Goal: Check status: Check status

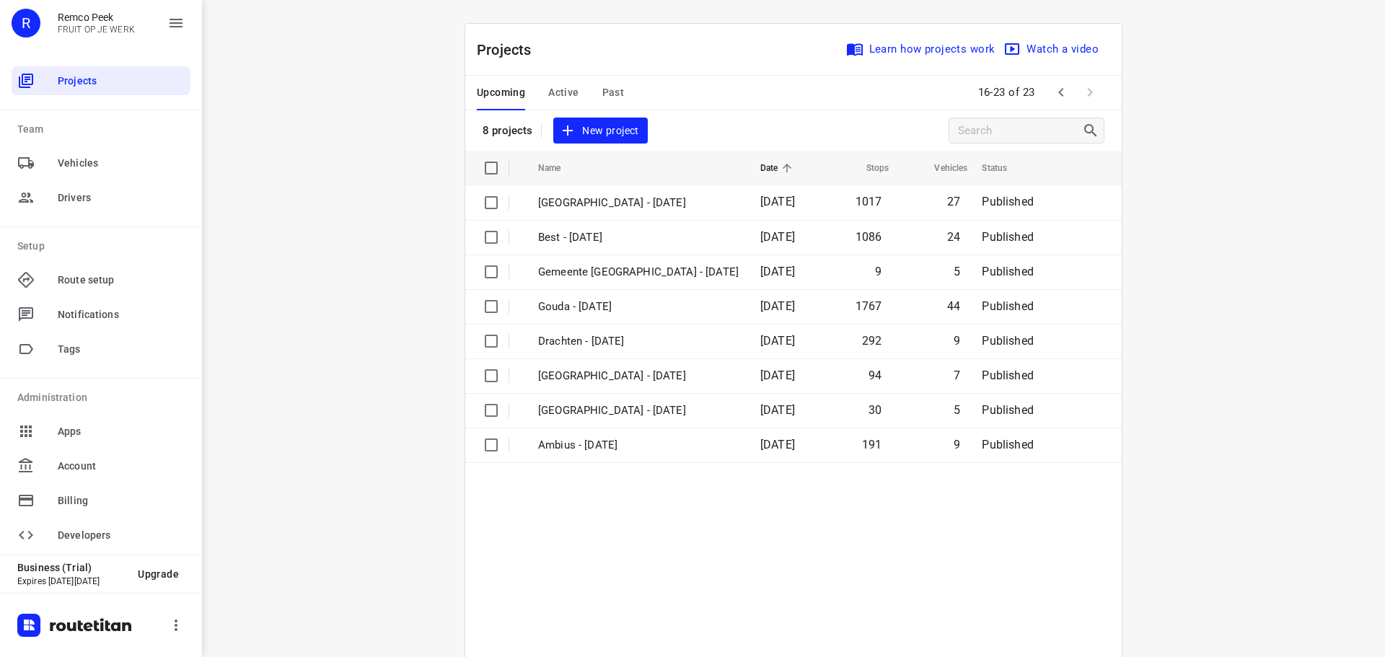
click at [604, 88] on span "Past" at bounding box center [613, 93] width 22 height 18
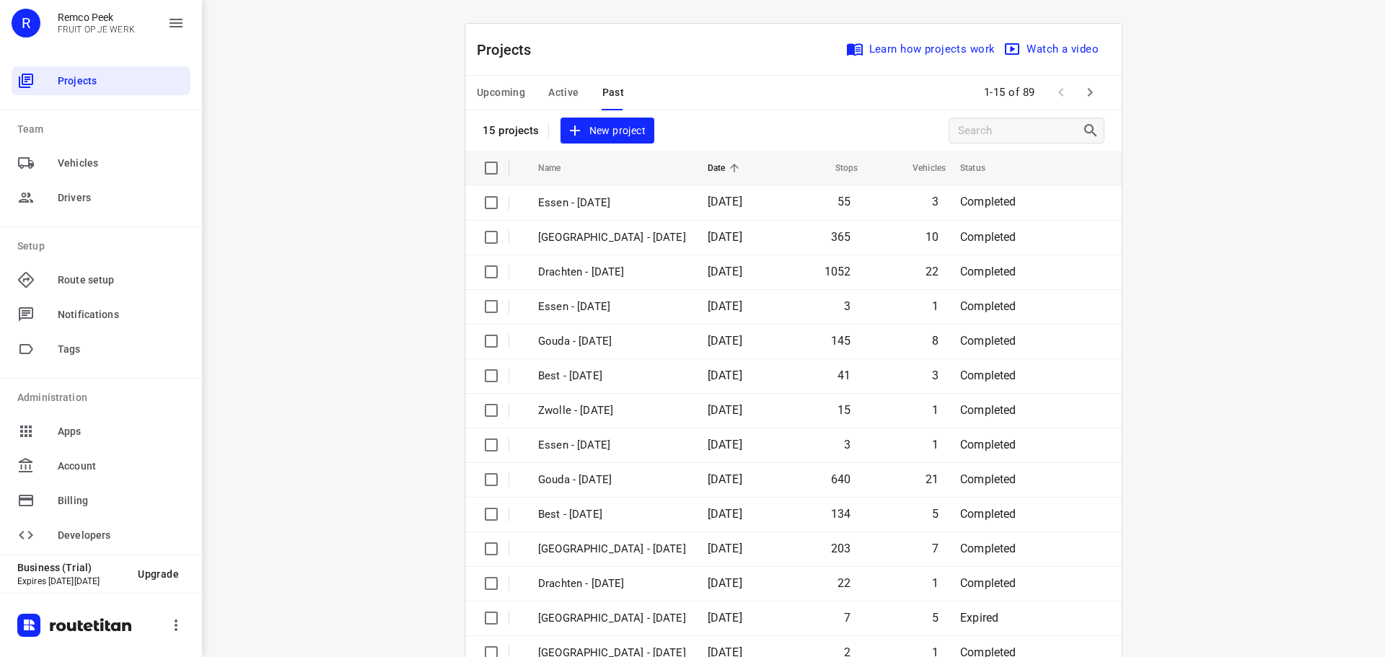
click at [568, 98] on span "Active" at bounding box center [563, 93] width 30 height 18
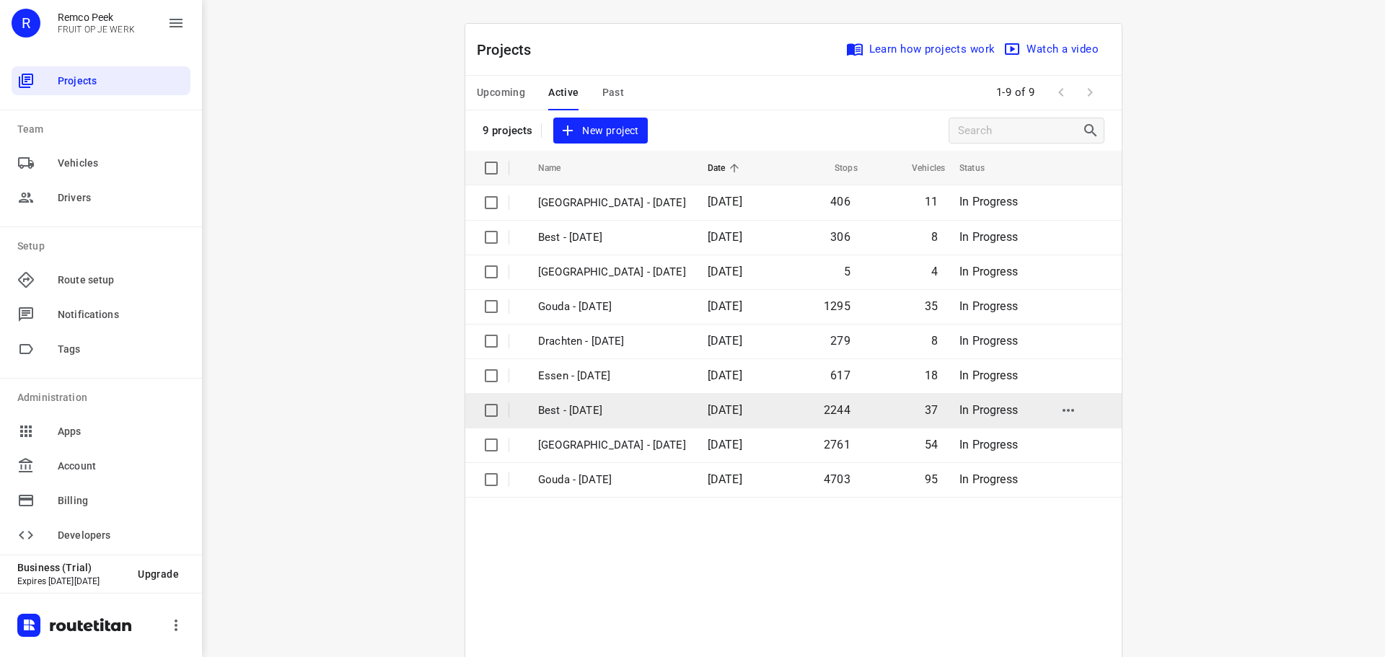
click at [568, 414] on p "Best - [DATE]" at bounding box center [612, 411] width 148 height 17
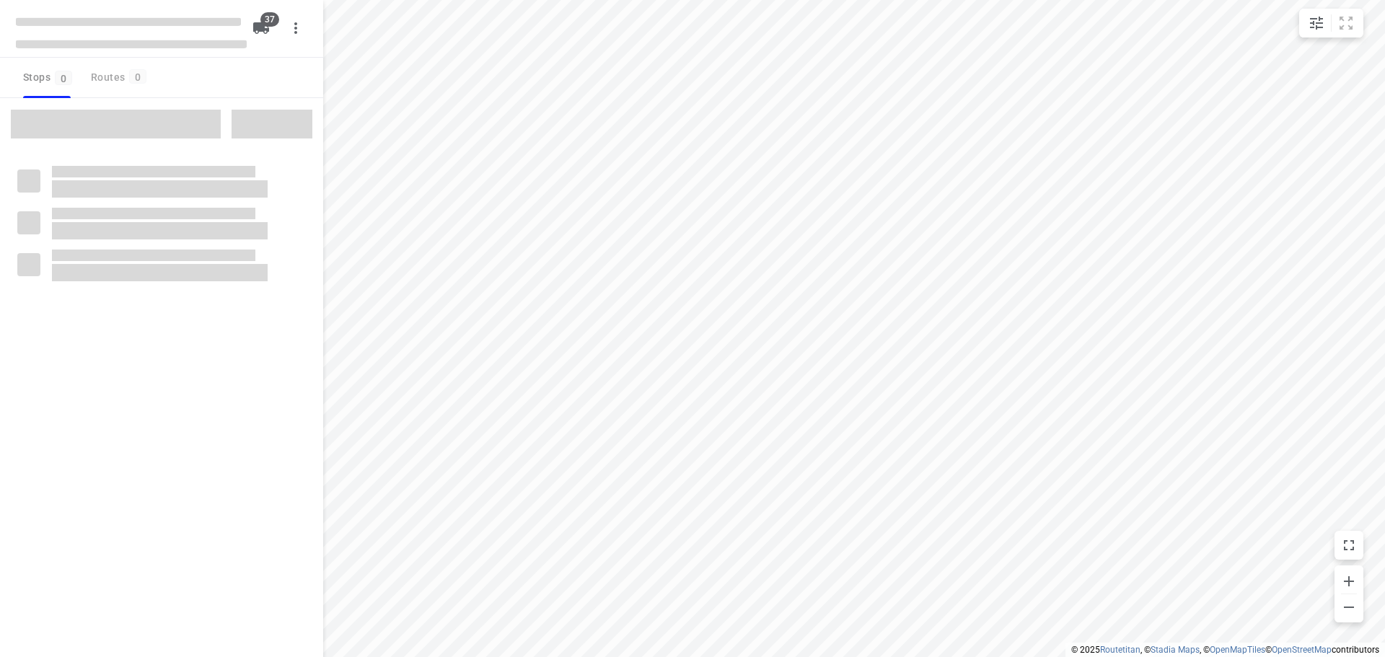
type input "distance"
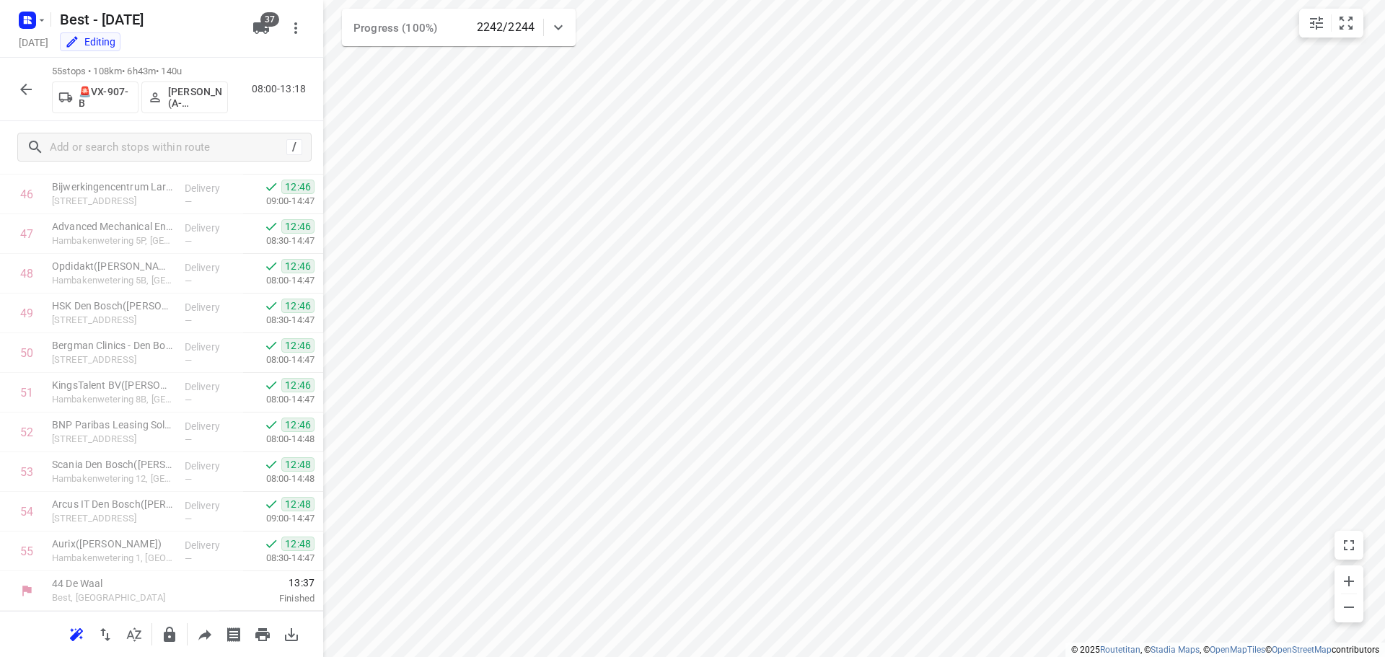
scroll to position [1856, 0]
drag, startPoint x: 312, startPoint y: 509, endPoint x: 318, endPoint y: 591, distance: 82.5
click at [317, 605] on div "Stops in route 44 De Waal Best, [GEOGRAPHIC_DATA] 06:57 Started 1 Arriva Braban…" at bounding box center [161, 392] width 323 height 438
click at [37, 87] on button "button" at bounding box center [26, 89] width 29 height 29
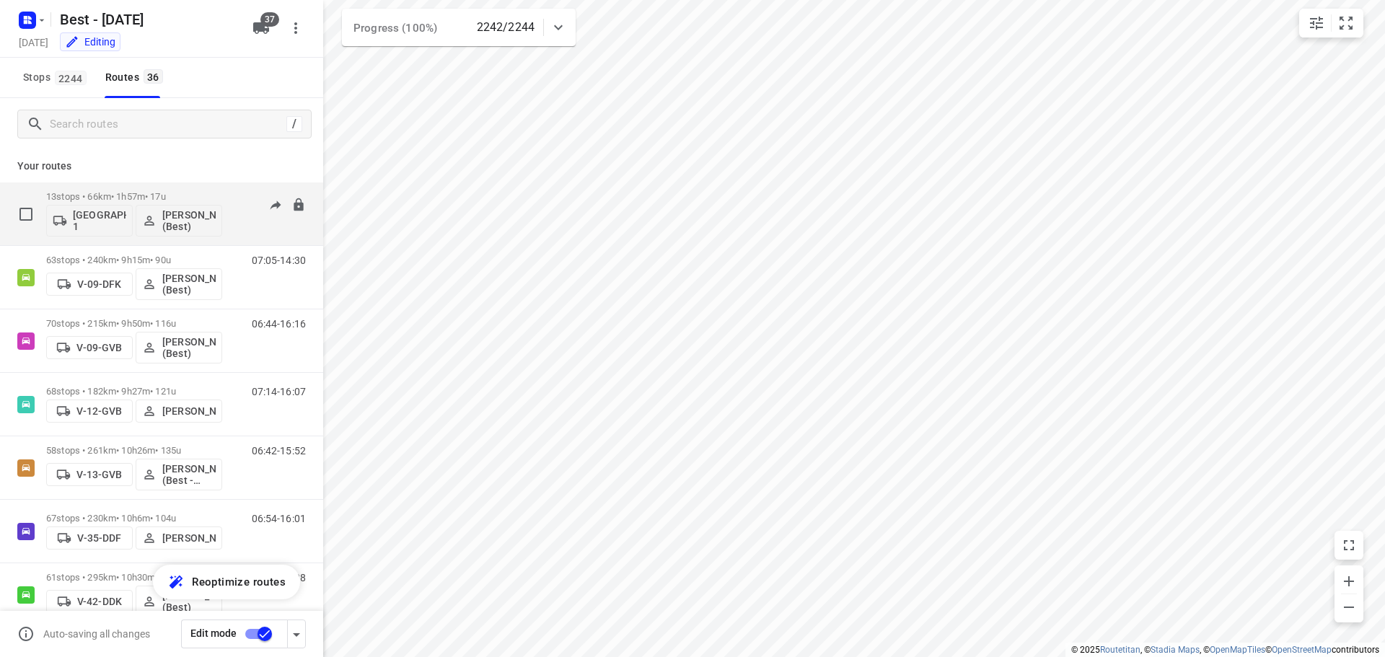
click at [269, 228] on div "14:08-15:52" at bounding box center [270, 217] width 72 height 53
click at [213, 185] on div "13 stops • 66km • 1h57m • 17u Gemeente Rotterdam 1 [PERSON_NAME] (Best)" at bounding box center [134, 214] width 176 height 60
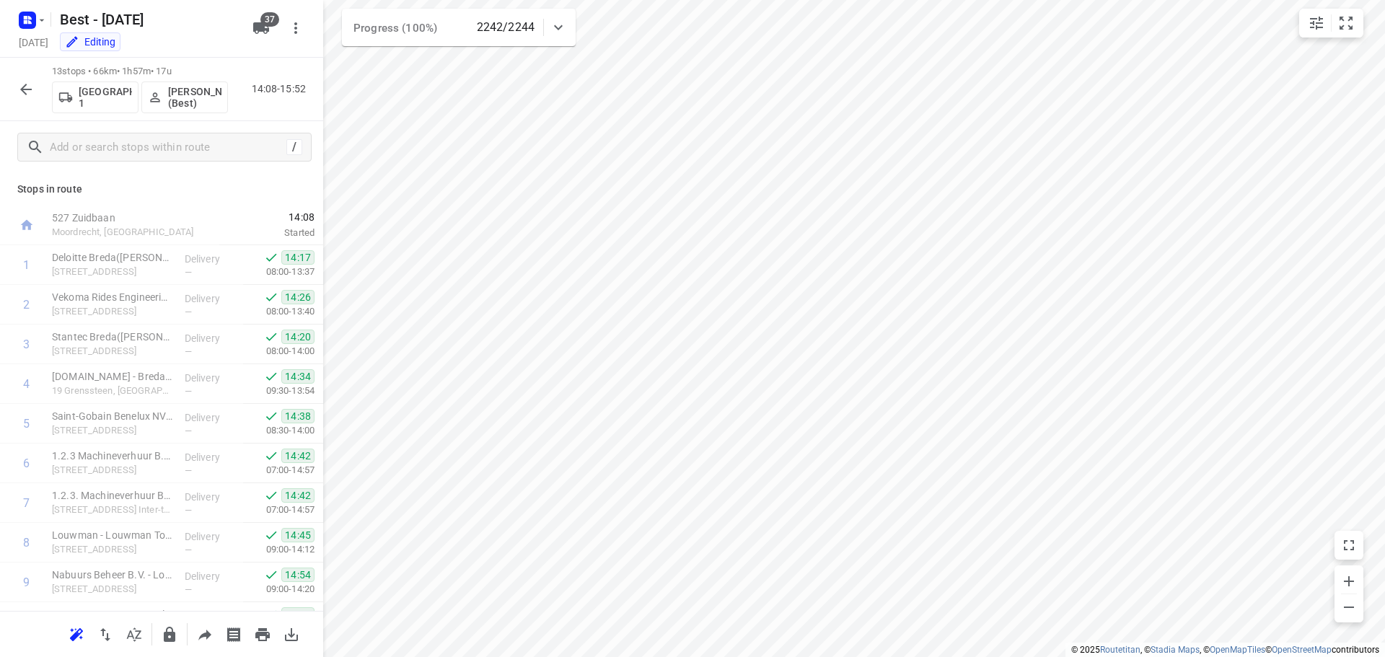
scroll to position [190, 0]
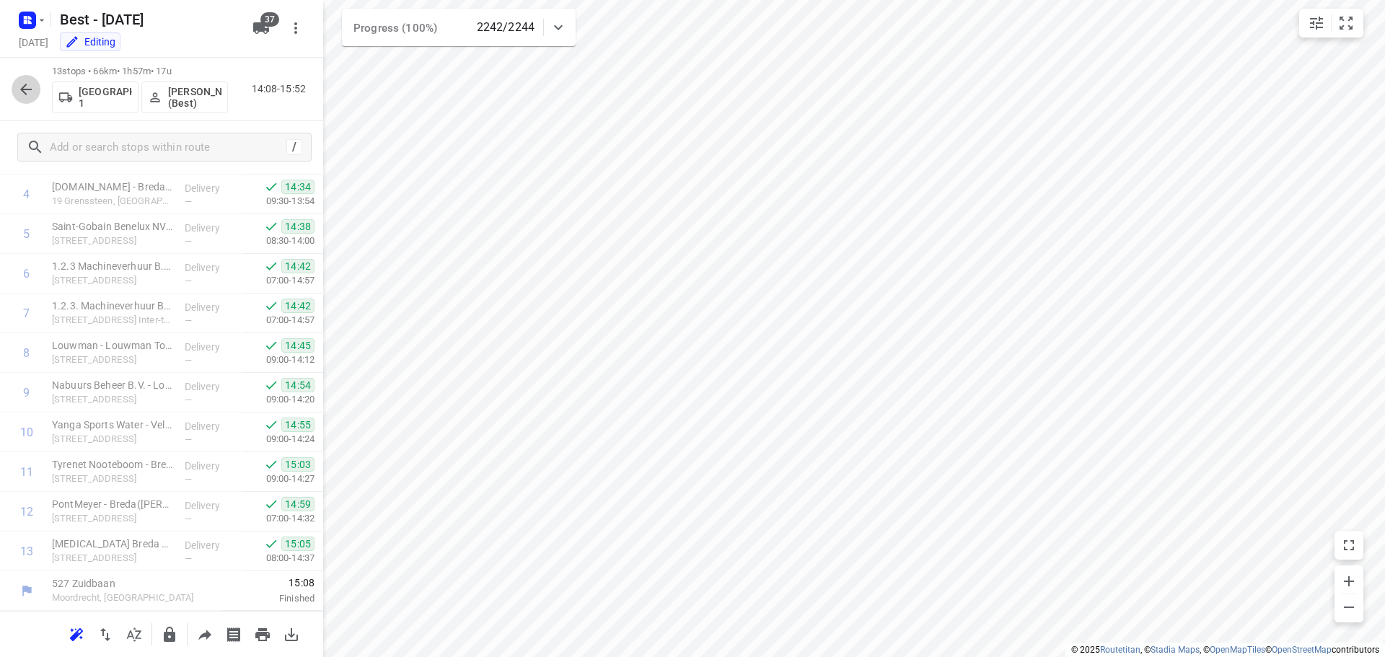
click at [18, 96] on icon "button" at bounding box center [25, 89] width 17 height 17
